Goal: Register for event/course

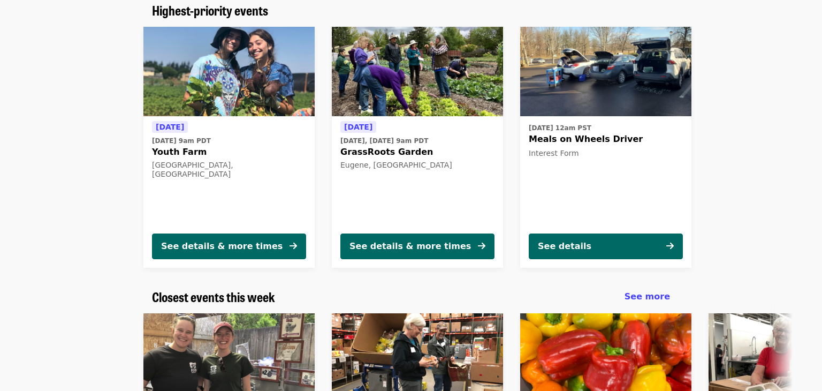
scroll to position [98, 0]
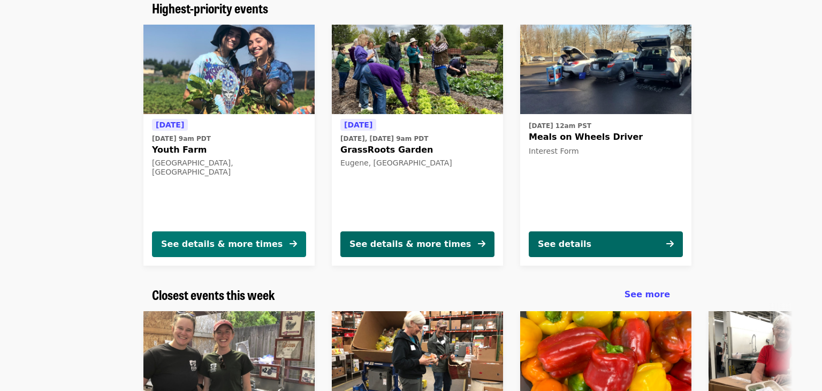
click at [234, 242] on div "See details & more times" at bounding box center [221, 244] width 121 height 13
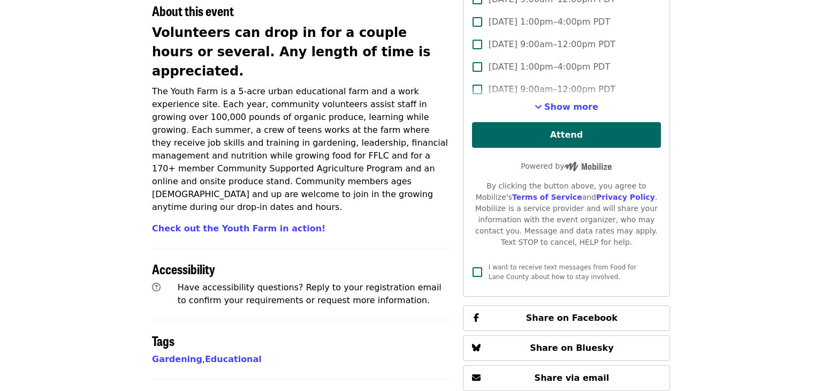
scroll to position [377, 0]
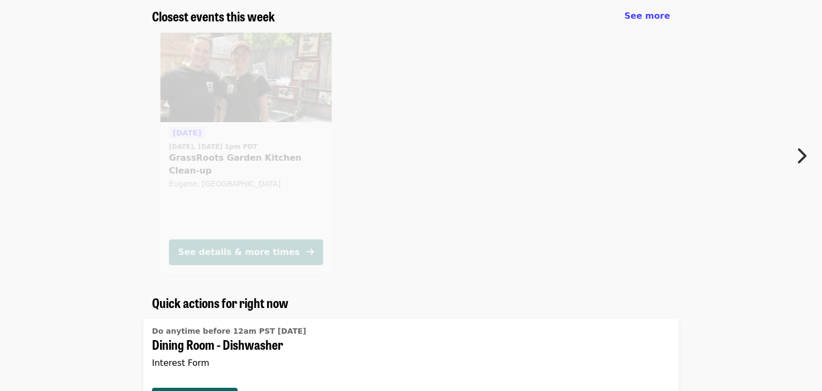
scroll to position [98, 0]
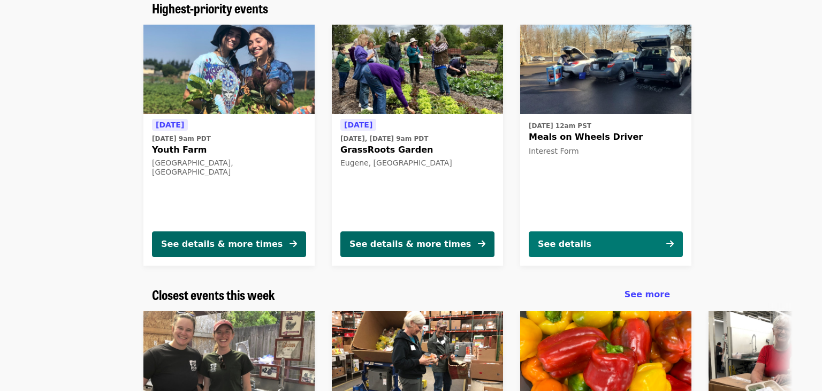
click at [596, 240] on button "See details" at bounding box center [606, 244] width 154 height 26
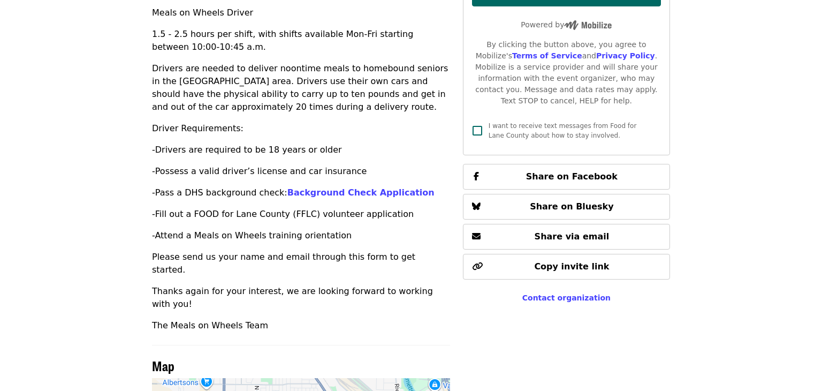
scroll to position [287, 0]
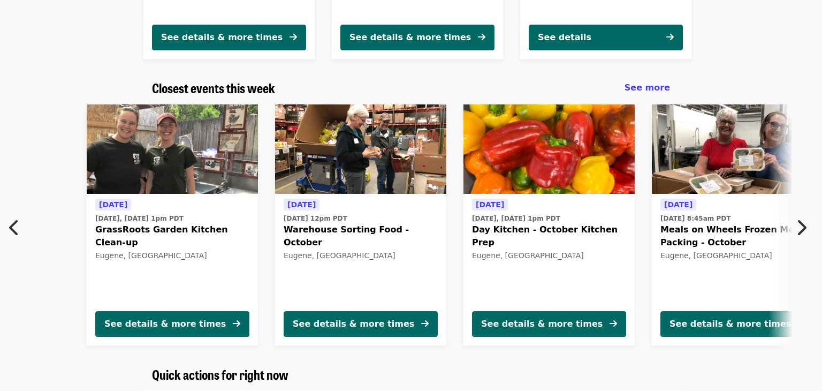
scroll to position [0, 11]
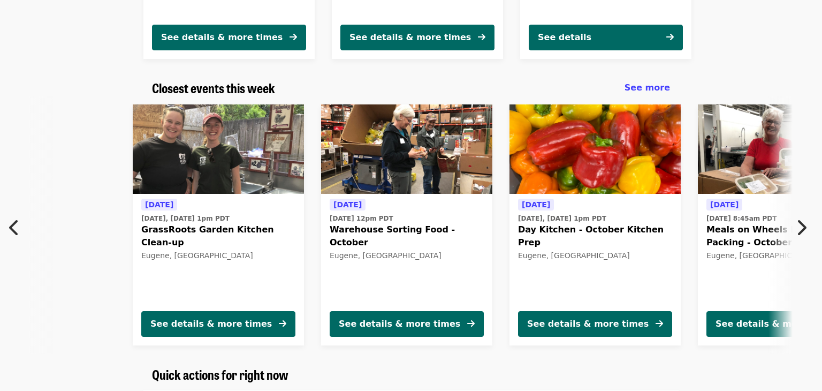
click at [796, 229] on icon "chevron-right icon" at bounding box center [801, 227] width 11 height 20
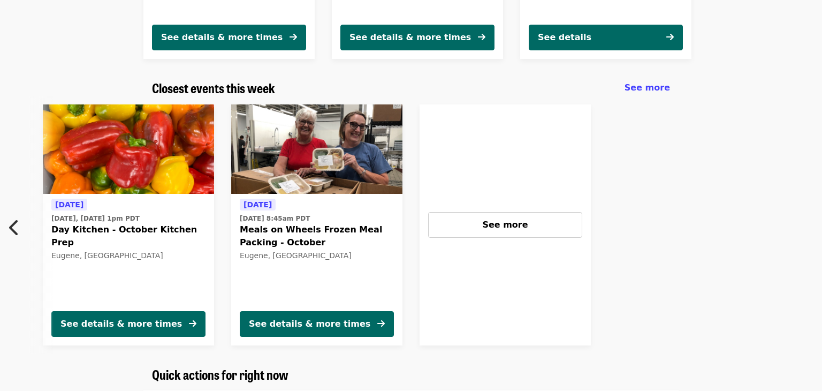
scroll to position [0, 480]
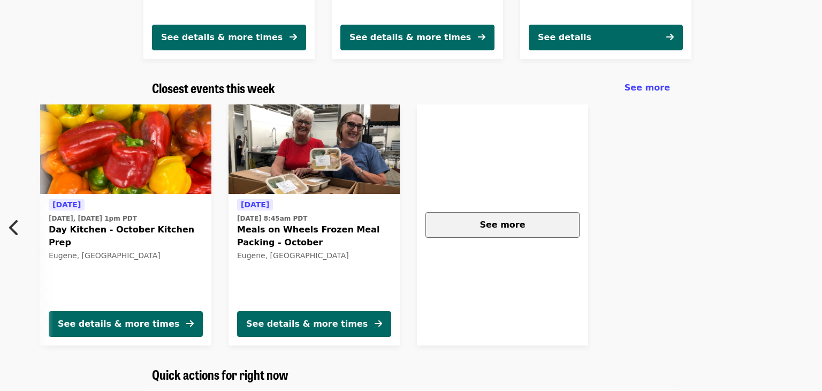
click at [494, 216] on button "See more" at bounding box center [503, 225] width 154 height 26
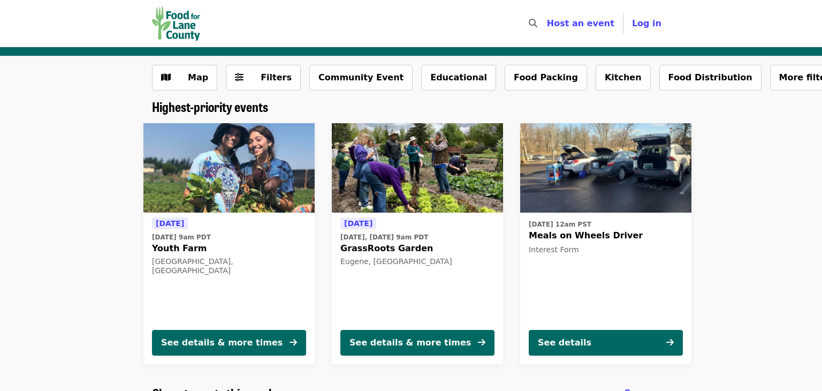
click at [170, 21] on img "Main navigation" at bounding box center [176, 23] width 48 height 34
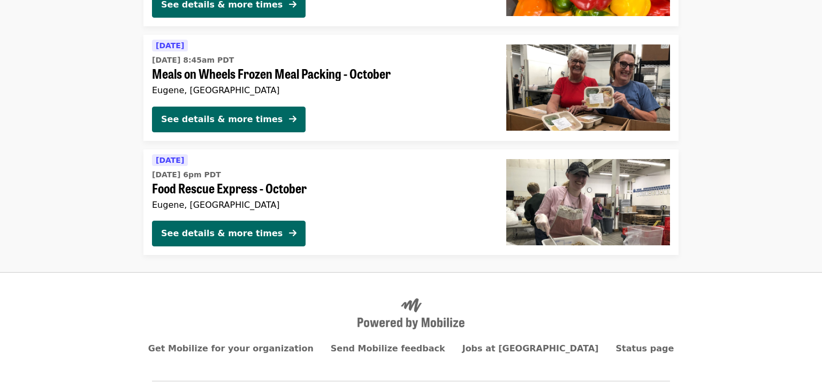
scroll to position [741, 0]
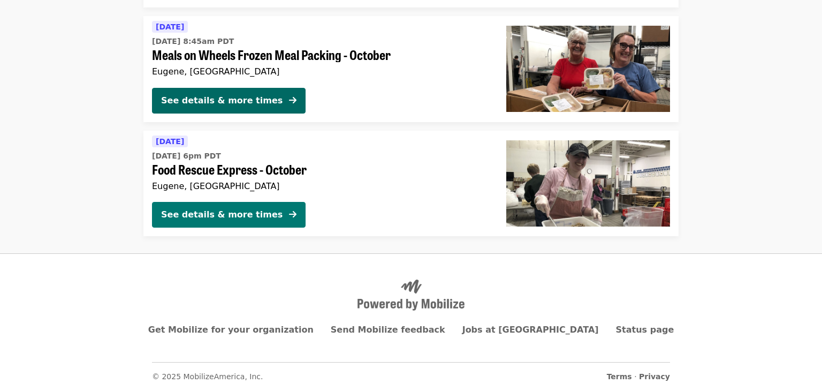
click at [194, 210] on div "See details & more times" at bounding box center [221, 214] width 121 height 13
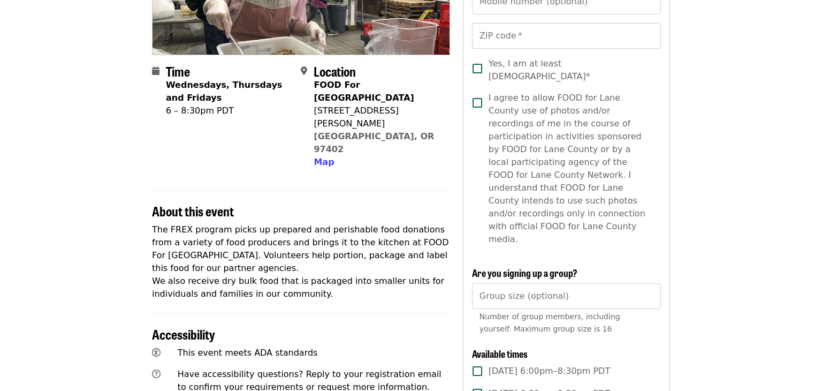
scroll to position [201, 0]
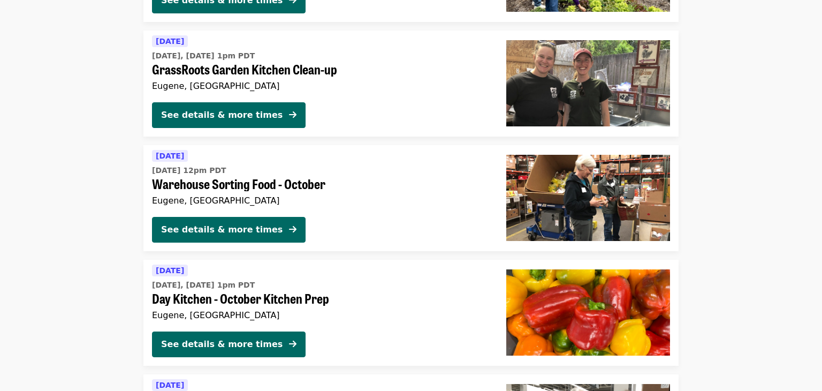
scroll to position [385, 0]
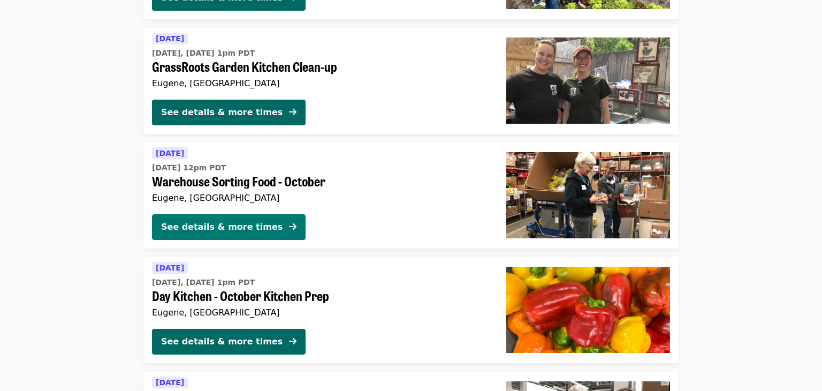
click at [178, 231] on div "See details & more times" at bounding box center [221, 227] width 121 height 13
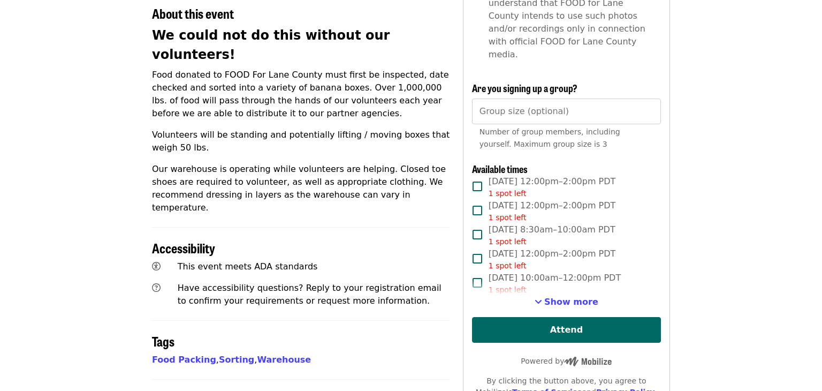
scroll to position [424, 0]
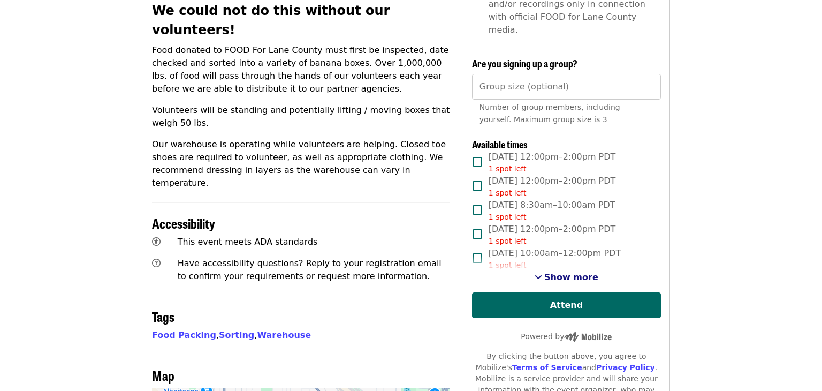
click at [582, 272] on span "Show more" at bounding box center [571, 277] width 54 height 10
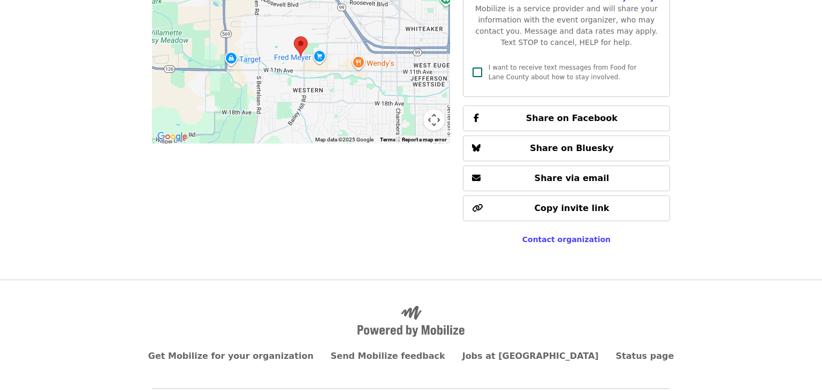
scroll to position [0, 0]
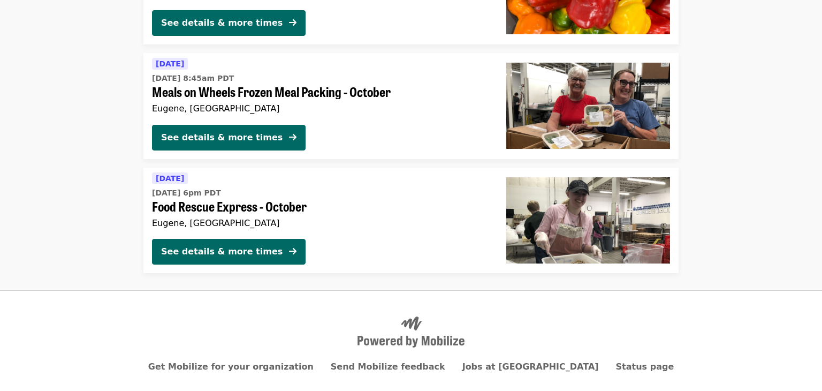
scroll to position [705, 0]
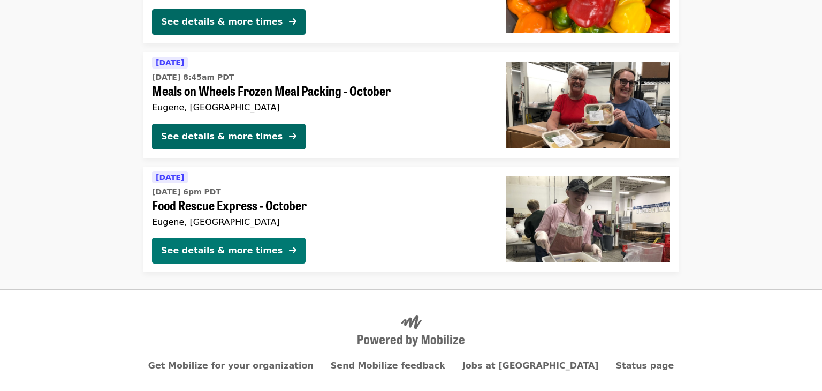
click at [199, 249] on div "See details & more times" at bounding box center [221, 250] width 121 height 13
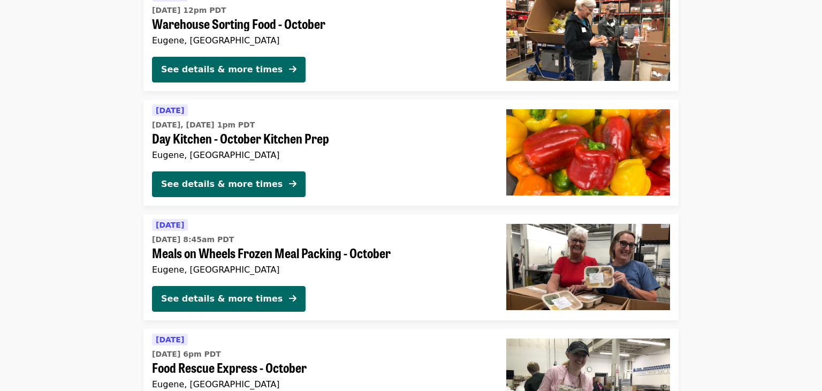
scroll to position [528, 0]
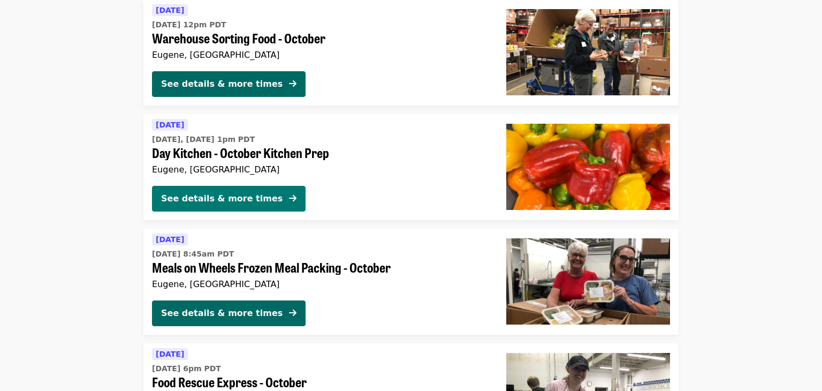
click at [239, 195] on div "See details & more times" at bounding box center [221, 198] width 121 height 13
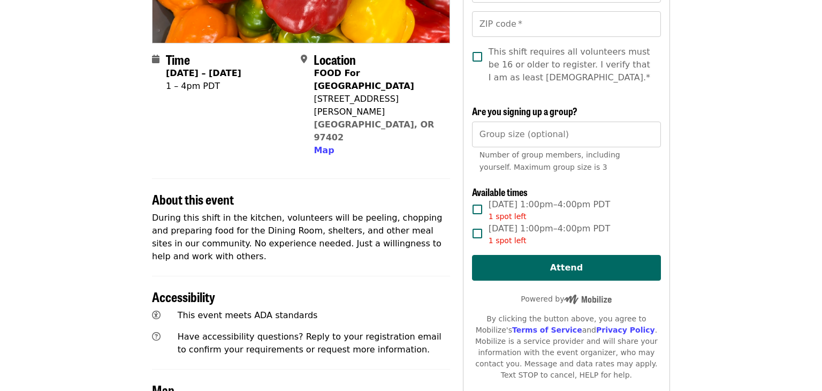
scroll to position [214, 0]
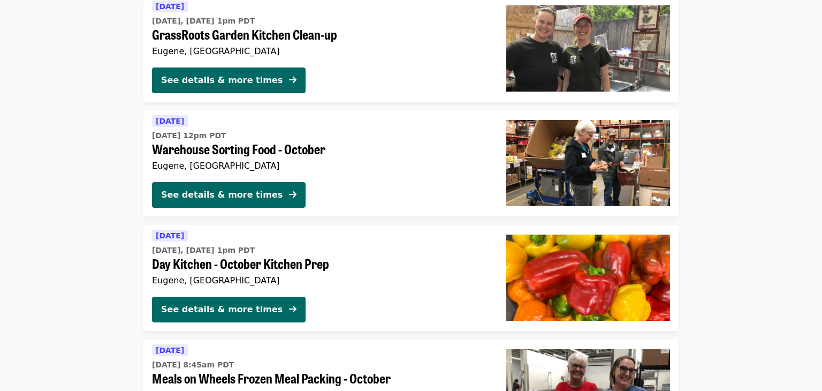
scroll to position [419, 0]
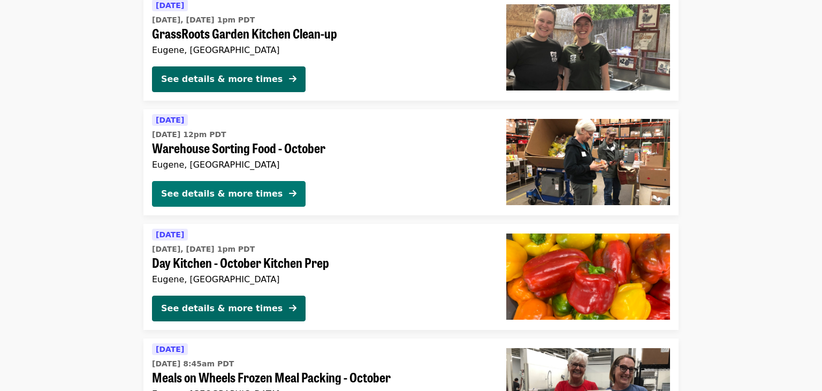
click at [183, 191] on div "See details & more times" at bounding box center [221, 193] width 121 height 13
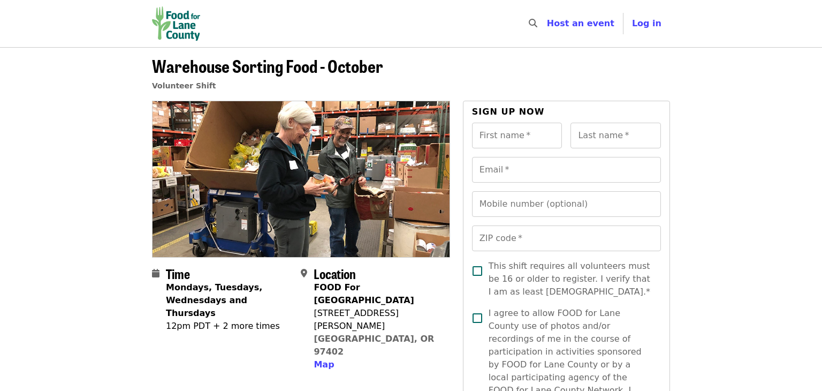
click at [180, 27] on img "Main navigation" at bounding box center [176, 23] width 48 height 34
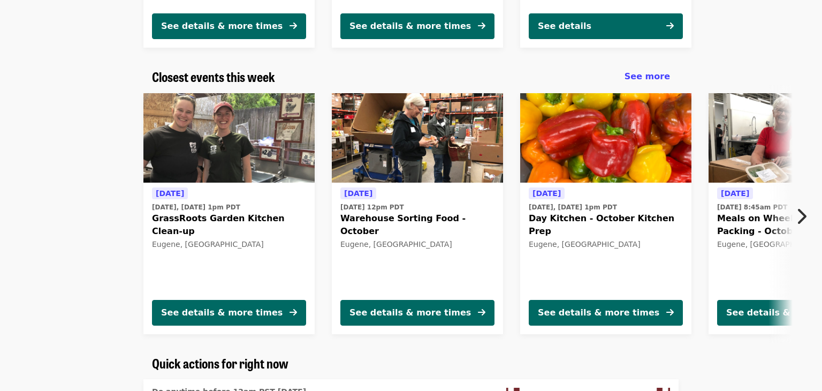
scroll to position [317, 0]
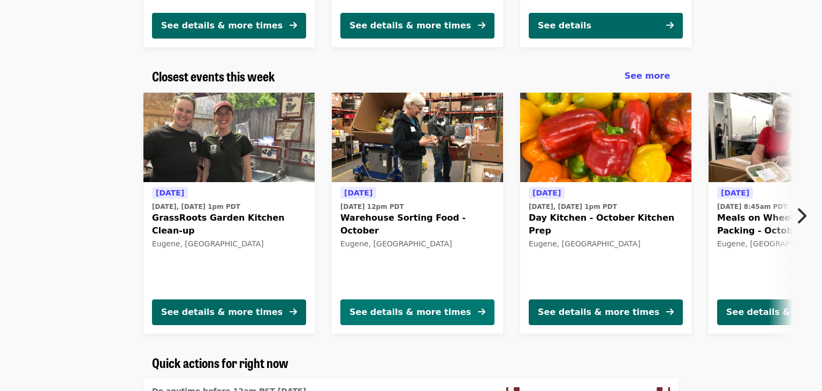
click at [413, 315] on div "See details & more times" at bounding box center [410, 312] width 121 height 13
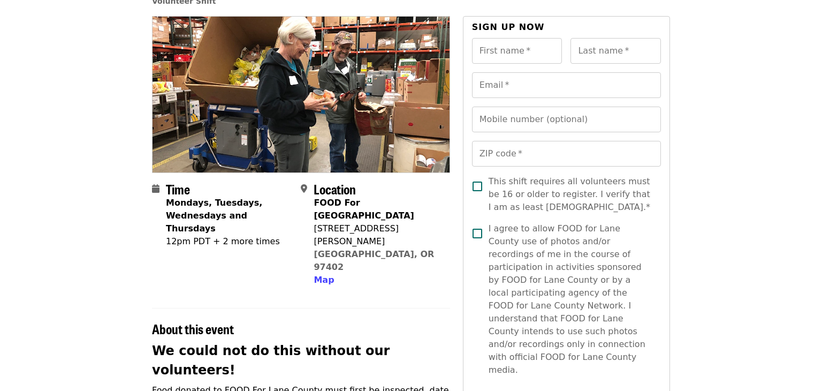
scroll to position [86, 0]
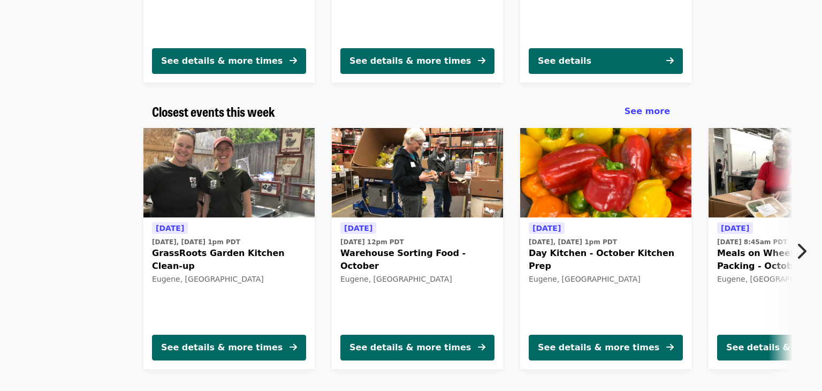
scroll to position [283, 0]
